Goal: Task Accomplishment & Management: Use online tool/utility

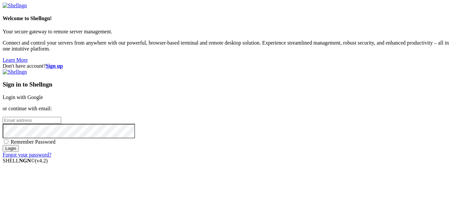
click at [43, 95] on link "Login with Google" at bounding box center [23, 98] width 40 height 6
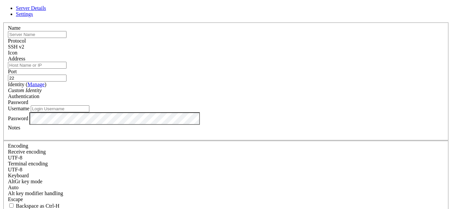
click at [66, 69] on input "Address" at bounding box center [37, 65] width 59 height 7
click at [89, 112] on input "Username" at bounding box center [60, 109] width 59 height 7
type input "root"
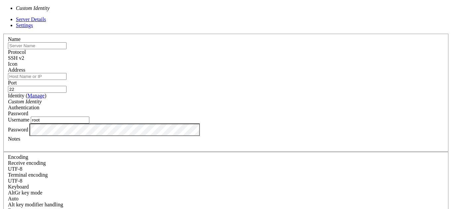
click at [199, 99] on div "Custom Identity" at bounding box center [226, 102] width 436 height 6
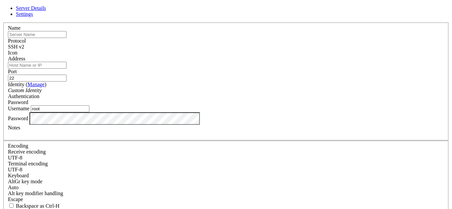
click at [199, 94] on div "Custom Identity" at bounding box center [226, 91] width 436 height 6
click at [66, 38] on input "text" at bounding box center [37, 34] width 59 height 7
type input "teonchat"
click at [66, 69] on input "Address" at bounding box center [37, 65] width 59 height 7
paste input "[TECHNICAL_ID]"
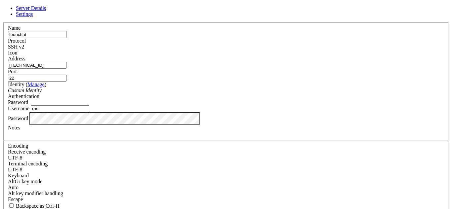
type input "[TECHNICAL_ID]"
click at [33, 17] on span "Settings" at bounding box center [24, 14] width 17 height 6
click at [46, 11] on span "Server Details" at bounding box center [31, 8] width 30 height 6
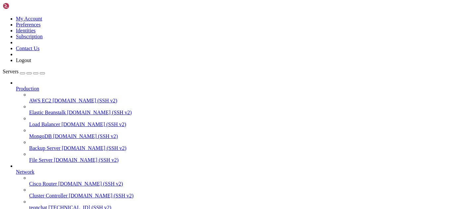
scroll to position [75, 0]
click at [58, 205] on span "[TECHNICAL_ID] (SSH v2)" at bounding box center [79, 208] width 63 height 6
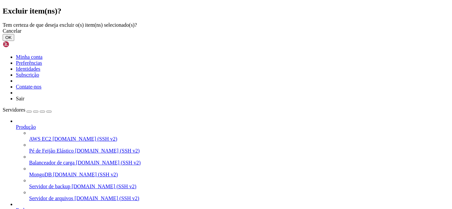
click at [14, 41] on button "OK" at bounding box center [9, 37] width 12 height 7
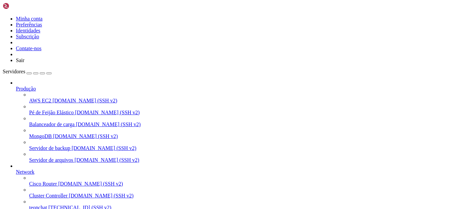
scroll to position [58, 0]
click at [47, 205] on span "teonchat" at bounding box center [38, 208] width 18 height 6
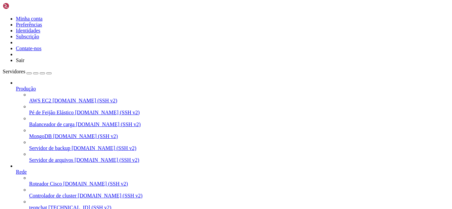
drag, startPoint x: 141, startPoint y: 546, endPoint x: 53, endPoint y: 515, distance: 93.7
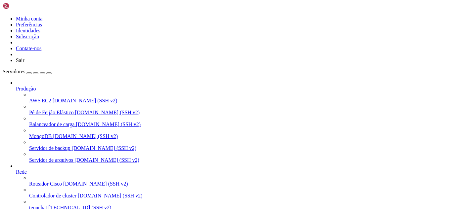
scroll to position [6, 0]
drag, startPoint x: 55, startPoint y: 514, endPoint x: 74, endPoint y: 520, distance: 19.9
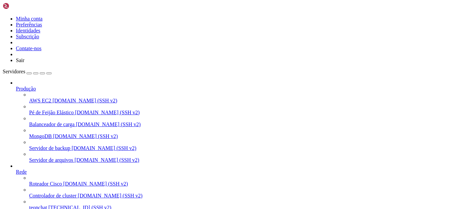
drag, startPoint x: 73, startPoint y: 533, endPoint x: 64, endPoint y: 523, distance: 12.9
drag, startPoint x: 6, startPoint y: 414, endPoint x: 78, endPoint y: 531, distance: 137.1
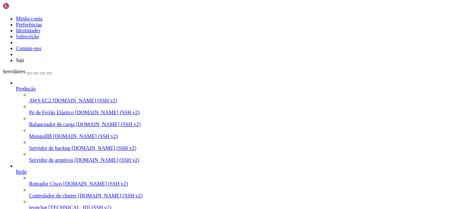
scroll to position [349, 0]
copy div "root@teonchat:~/meuapp# docker-compose pull docker-compose up -d Pulling flask_…"
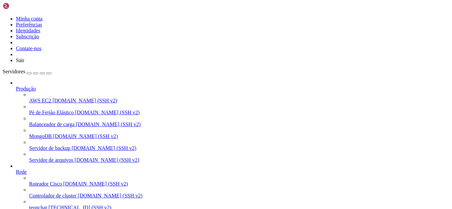
scroll to position [343, 0]
drag, startPoint x: 89, startPoint y: 533, endPoint x: 80, endPoint y: 532, distance: 9.3
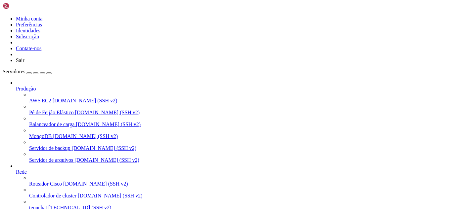
drag, startPoint x: 67, startPoint y: 530, endPoint x: 57, endPoint y: 529, distance: 9.6
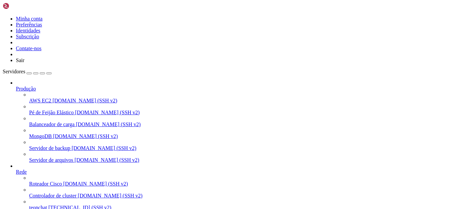
drag, startPoint x: 14, startPoint y: 489, endPoint x: 91, endPoint y: 489, distance: 76.7
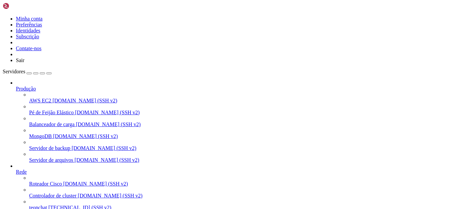
drag, startPoint x: 96, startPoint y: 488, endPoint x: 15, endPoint y: 490, distance: 80.7
drag, startPoint x: 8, startPoint y: 489, endPoint x: 16, endPoint y: 495, distance: 10.4
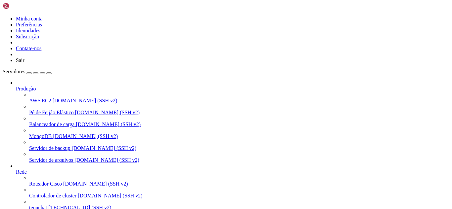
drag, startPoint x: 79, startPoint y: 531, endPoint x: 65, endPoint y: 523, distance: 16.2
drag, startPoint x: 5, startPoint y: 490, endPoint x: 44, endPoint y: 515, distance: 47.0
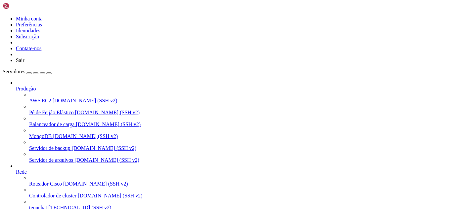
drag, startPoint x: 73, startPoint y: 527, endPoint x: 5, endPoint y: 489, distance: 78.3
copy div "docker-compose up -d Pulling flask_app ... done Pulling evo_api ... done Pullin…"
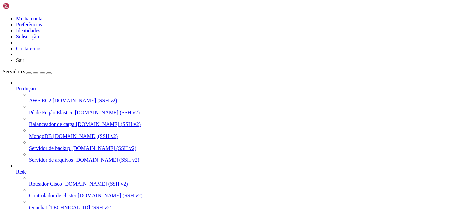
drag, startPoint x: 6, startPoint y: 506, endPoint x: 111, endPoint y: 526, distance: 107.0
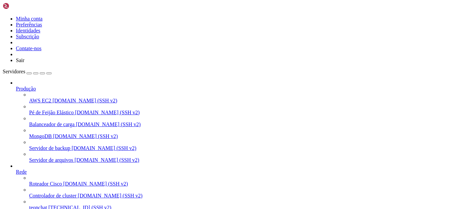
scroll to position [431, 0]
copy div "oot@teonchat:~/meuapp/flaskmkdir/oficial/app_delivery# python3 main.py Tracebac…"
